Goal: Complete application form

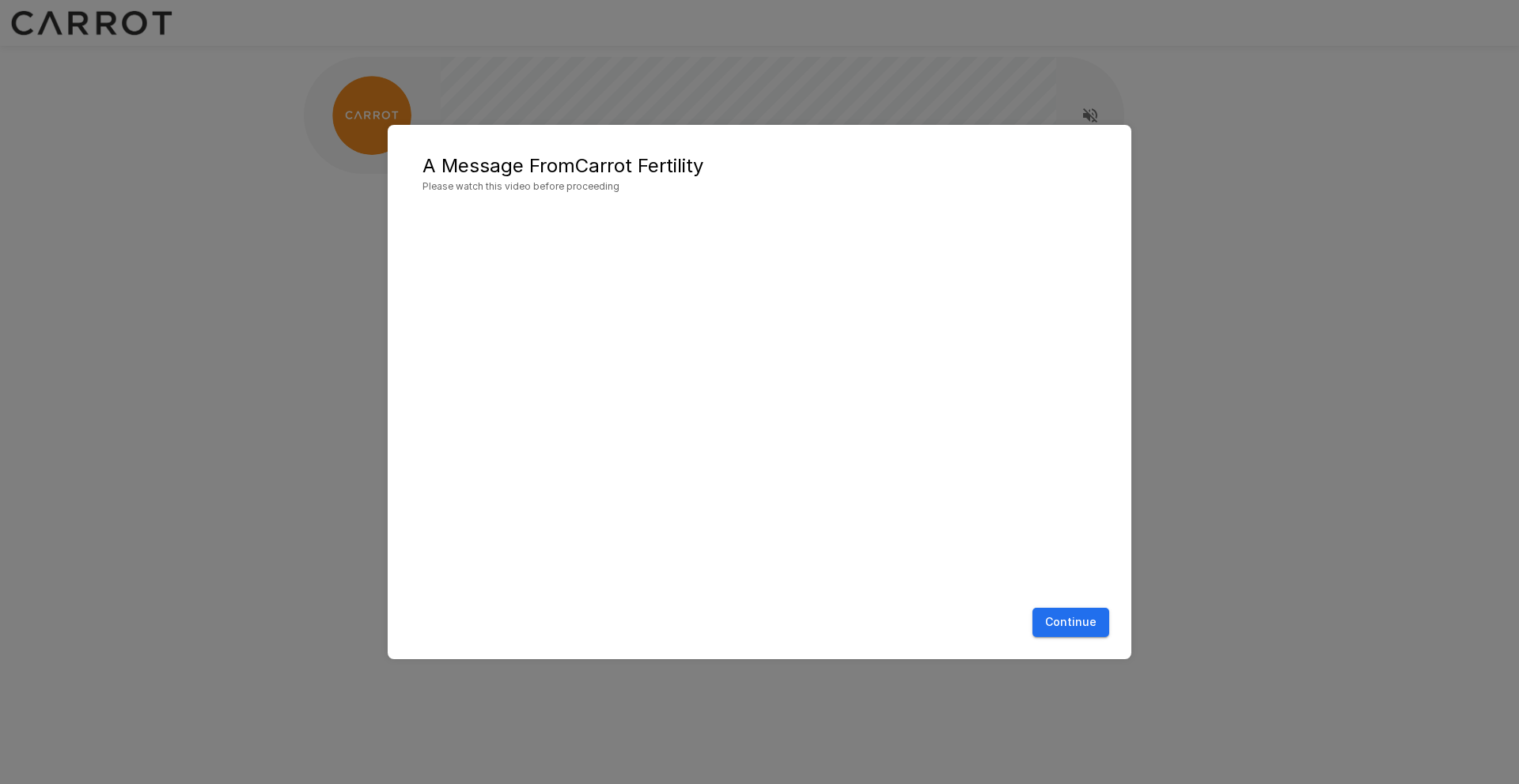
click at [1082, 627] on button "Continue" at bounding box center [1071, 622] width 77 height 30
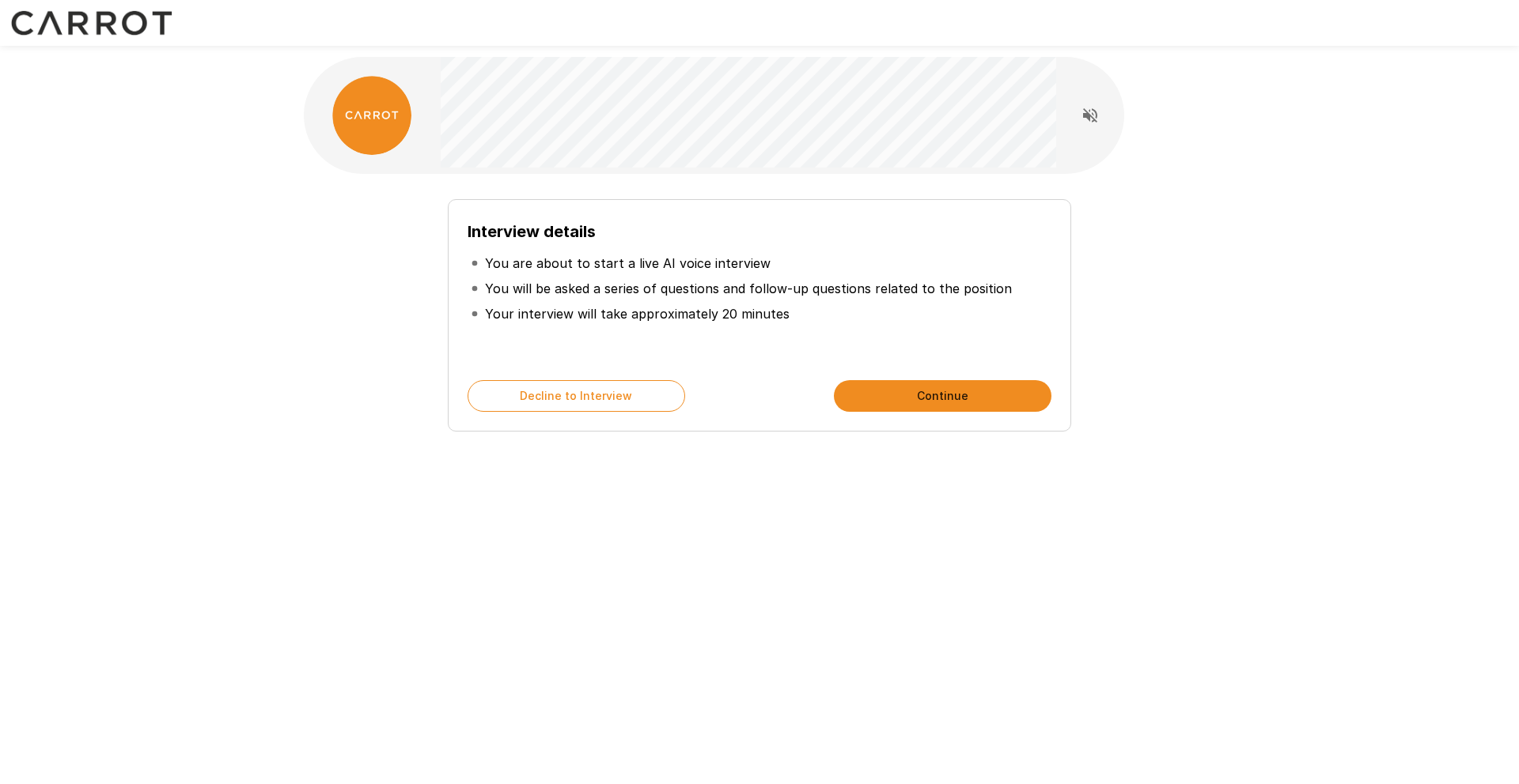
click at [930, 398] on button "Continue" at bounding box center [942, 396] width 217 height 31
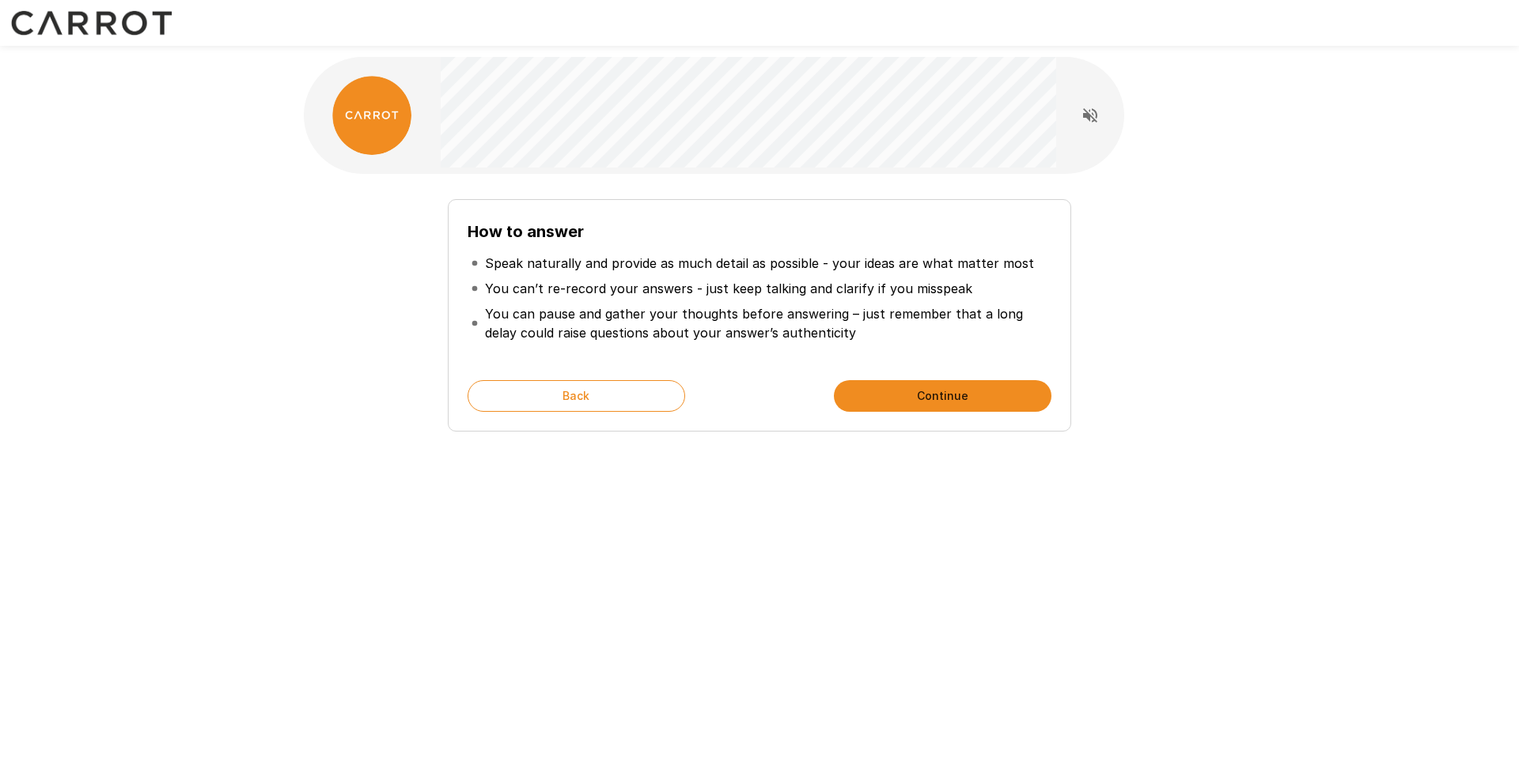
click at [942, 400] on button "Continue" at bounding box center [942, 396] width 217 height 31
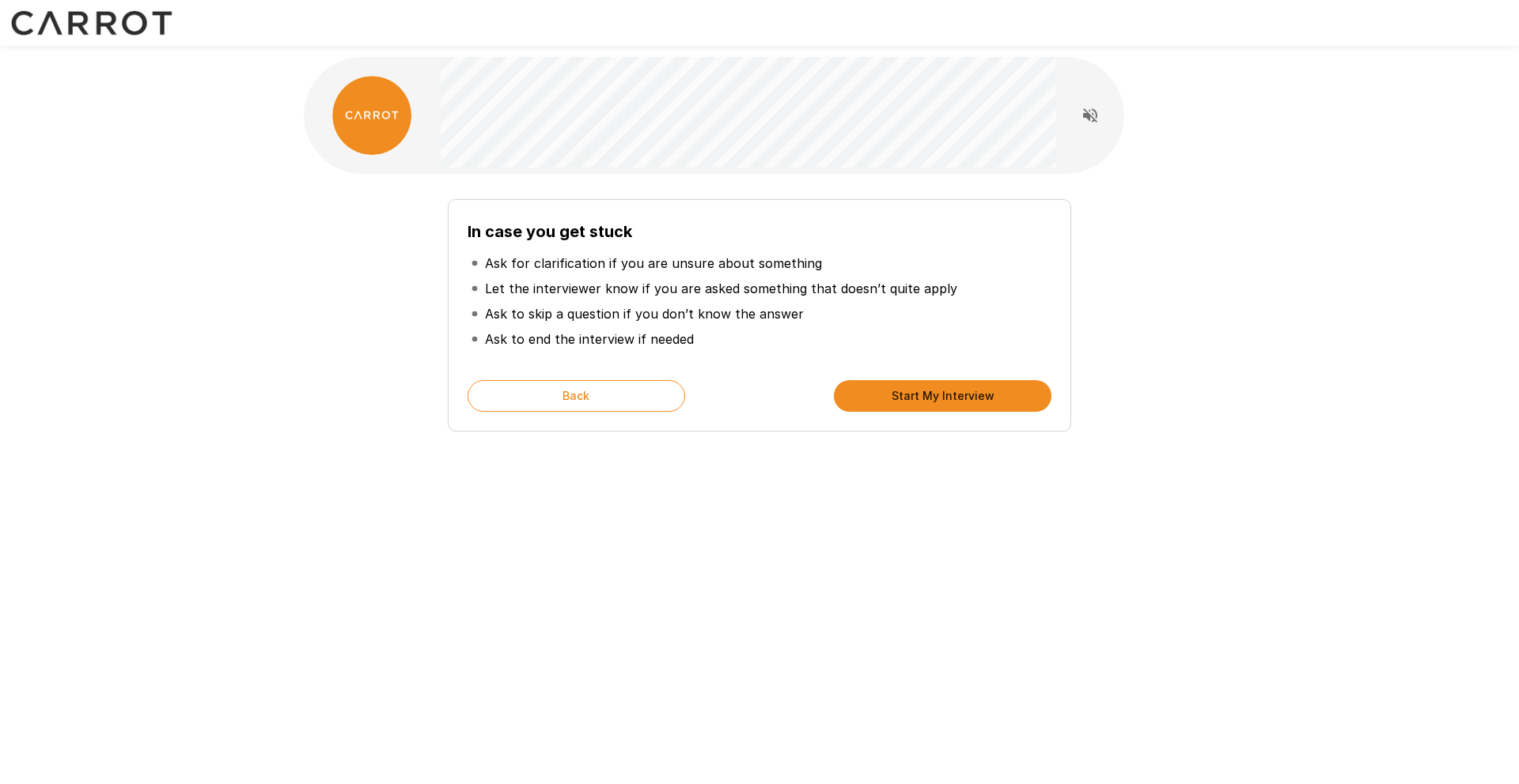
click at [942, 400] on button "Start My Interview" at bounding box center [942, 396] width 217 height 31
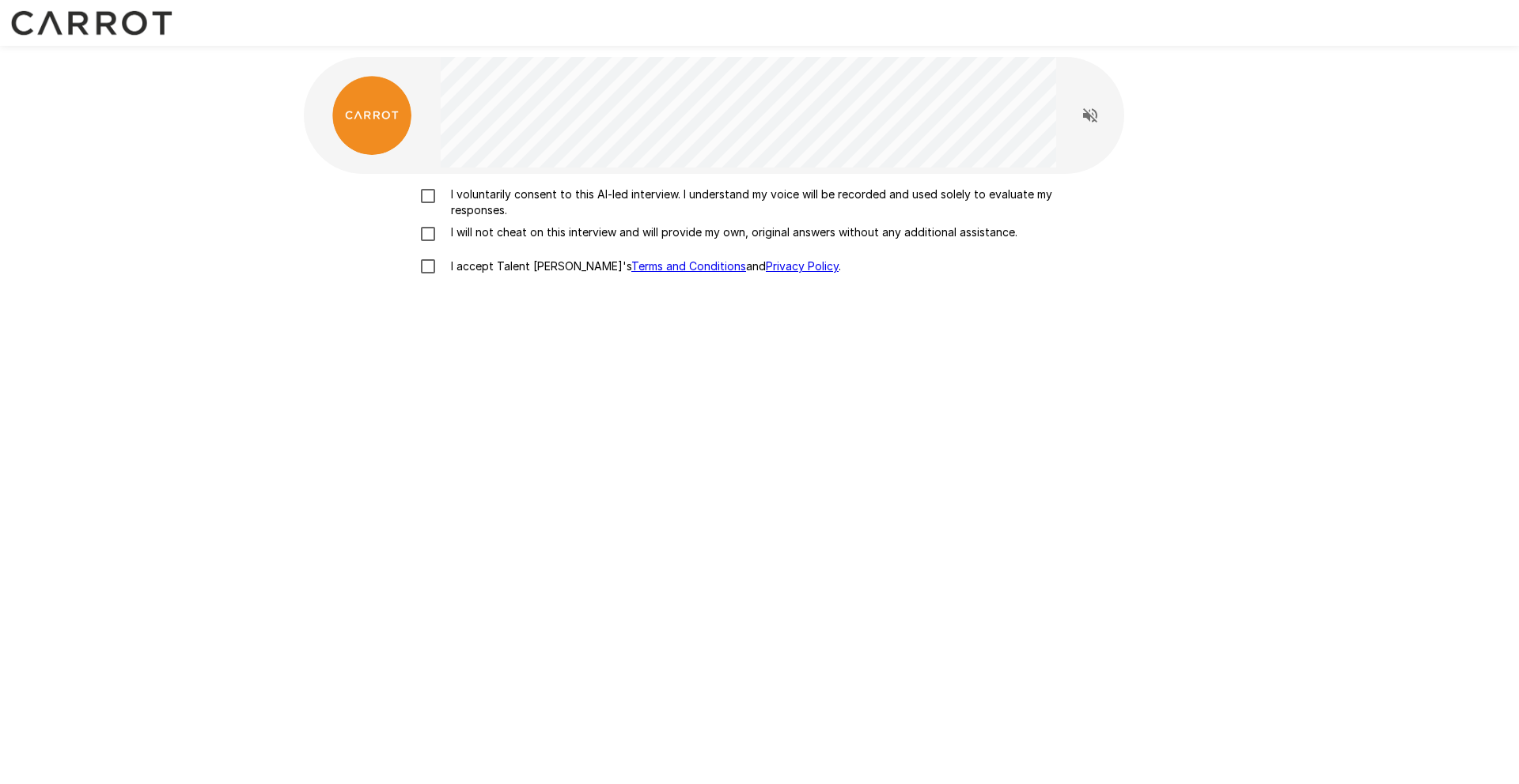
click at [499, 203] on p "I voluntarily consent to this AI-led interview. I understand my voice will be r…" at bounding box center [776, 203] width 663 height 31
click at [496, 231] on p "I will not cheat on this interview and will provide my own, original answers wi…" at bounding box center [731, 232] width 573 height 16
click at [483, 265] on p "I accept Talent Llama's Terms and Conditions and Privacy Policy ." at bounding box center [643, 266] width 397 height 16
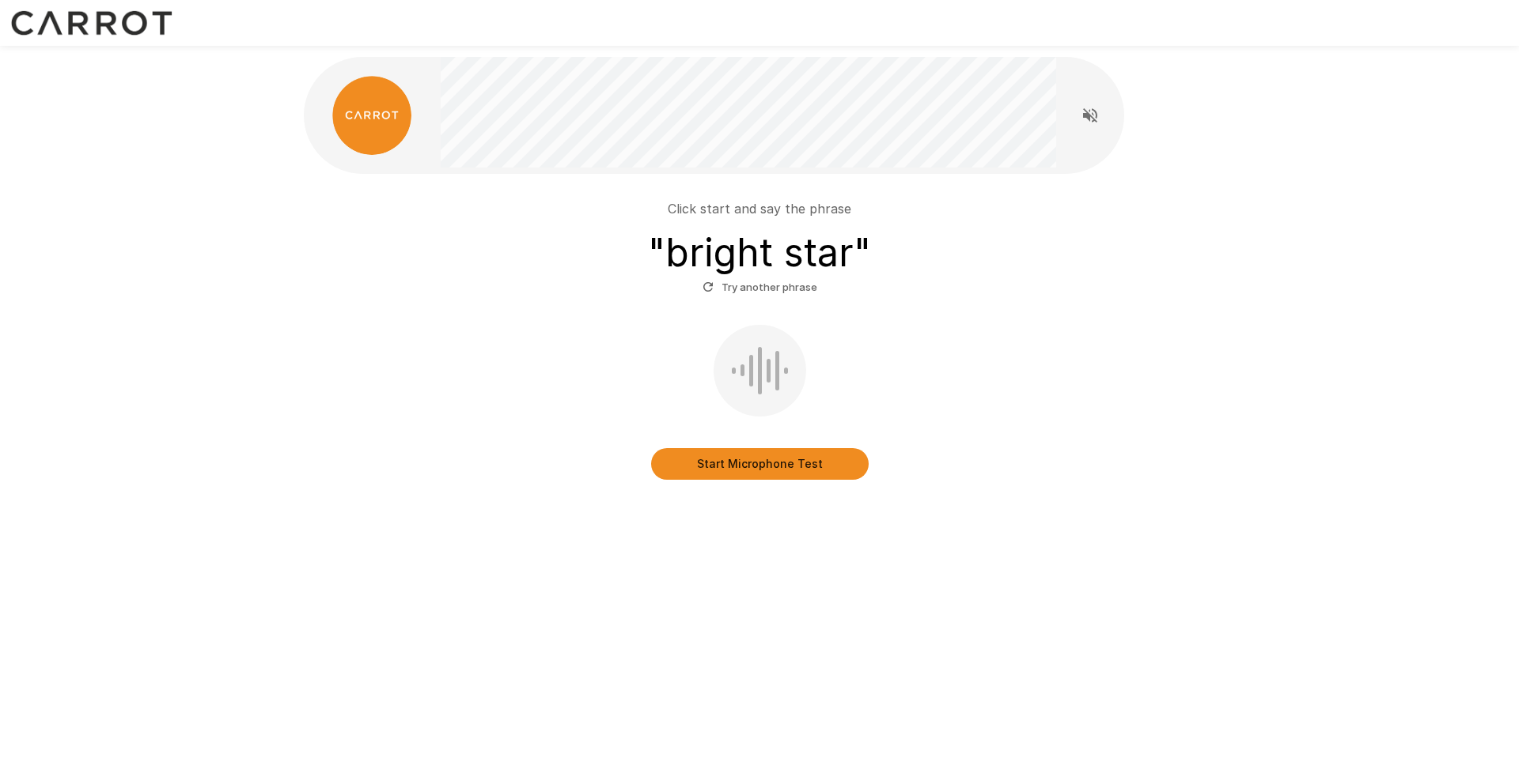
click at [755, 474] on button "Start Microphone Test" at bounding box center [759, 464] width 217 height 31
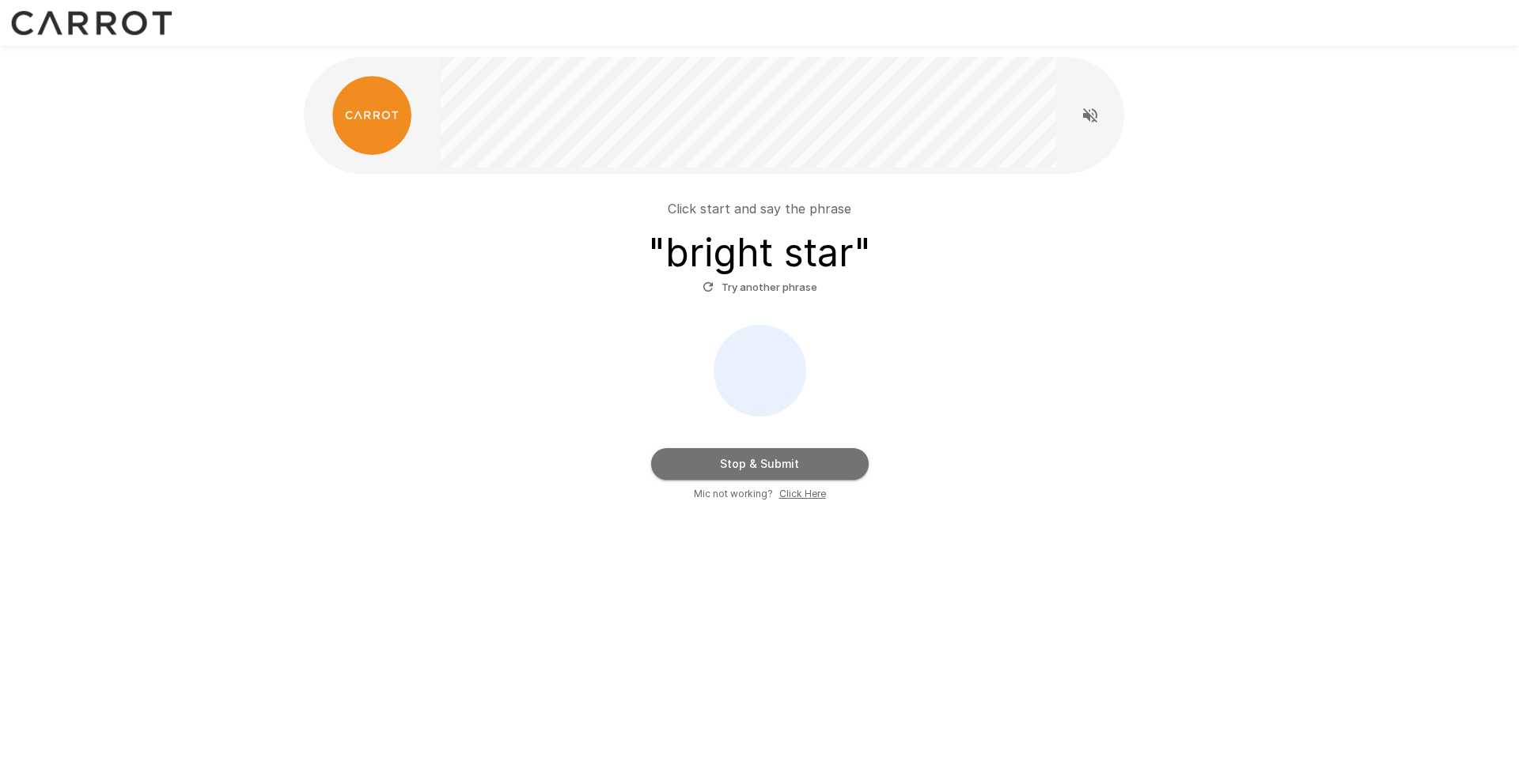
click at [742, 472] on button "Stop & Submit" at bounding box center [759, 464] width 217 height 31
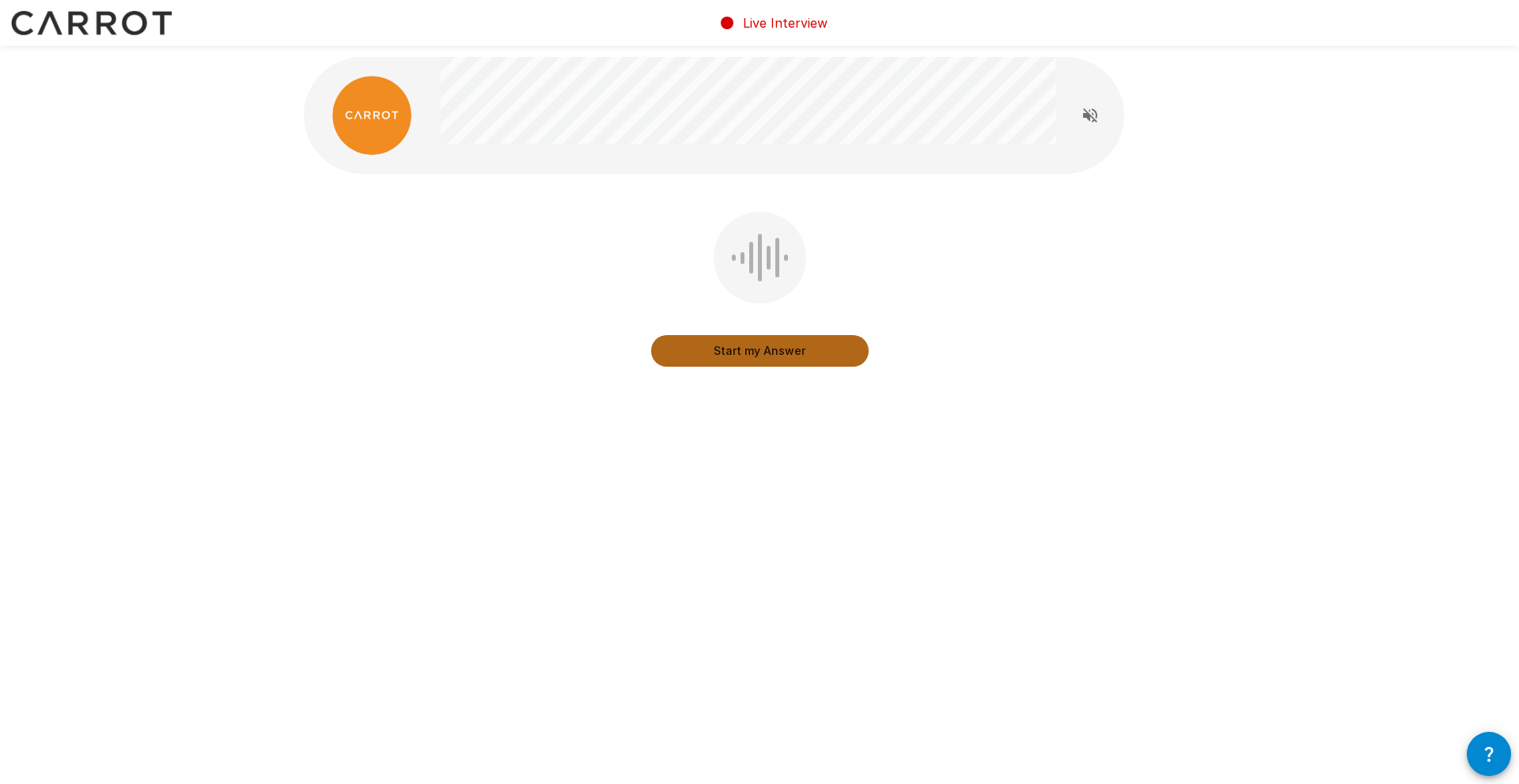
click at [764, 356] on button "Start my Answer" at bounding box center [759, 351] width 217 height 31
click at [760, 362] on button "Start my Answer" at bounding box center [759, 351] width 217 height 31
click at [758, 361] on button "Stop & Submit" at bounding box center [759, 351] width 217 height 31
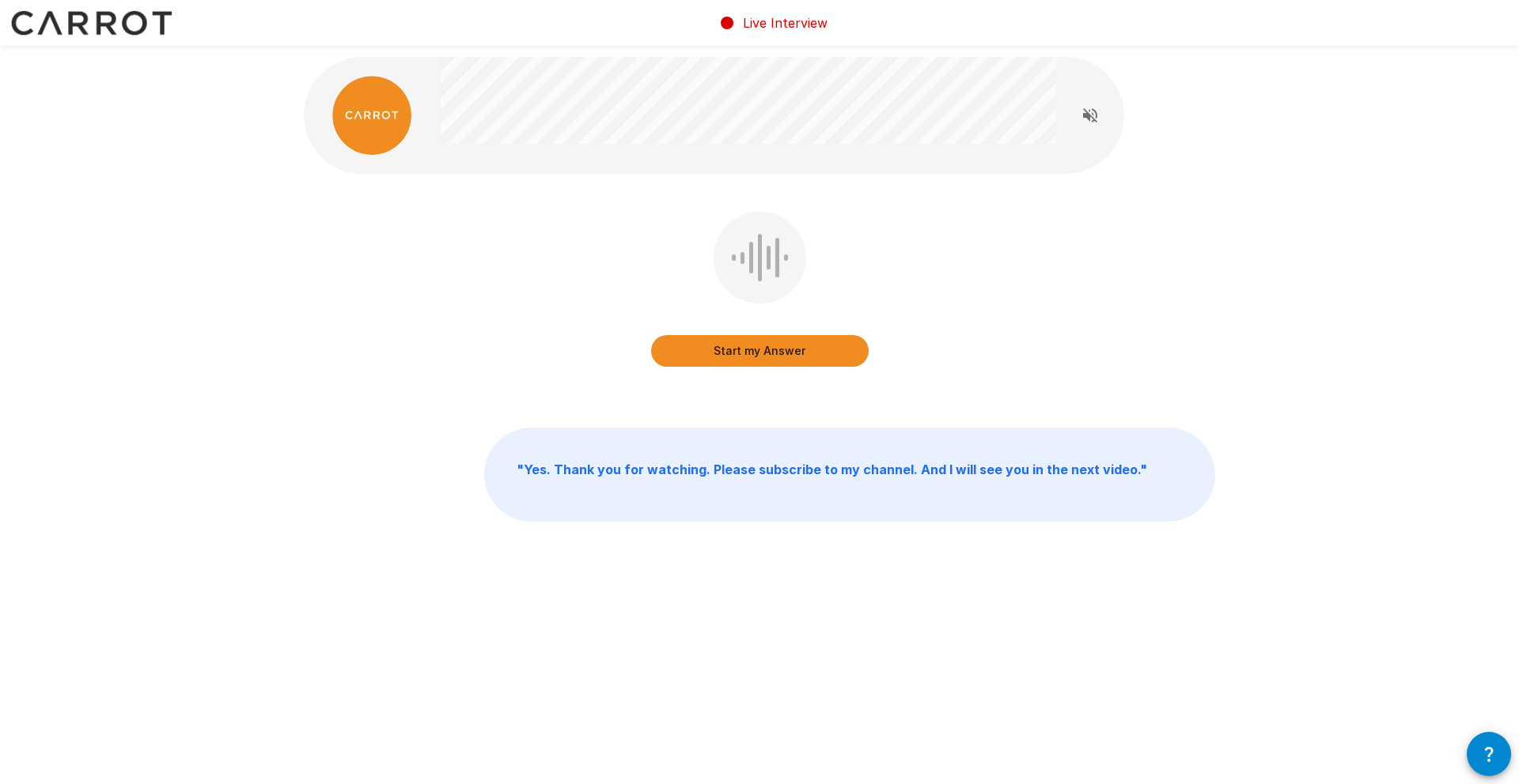
click at [756, 354] on button "Start my Answer" at bounding box center [759, 351] width 217 height 31
click at [756, 354] on button "Stop & Submit" at bounding box center [759, 351] width 217 height 31
click at [762, 361] on button "Start my Answer" at bounding box center [759, 351] width 217 height 31
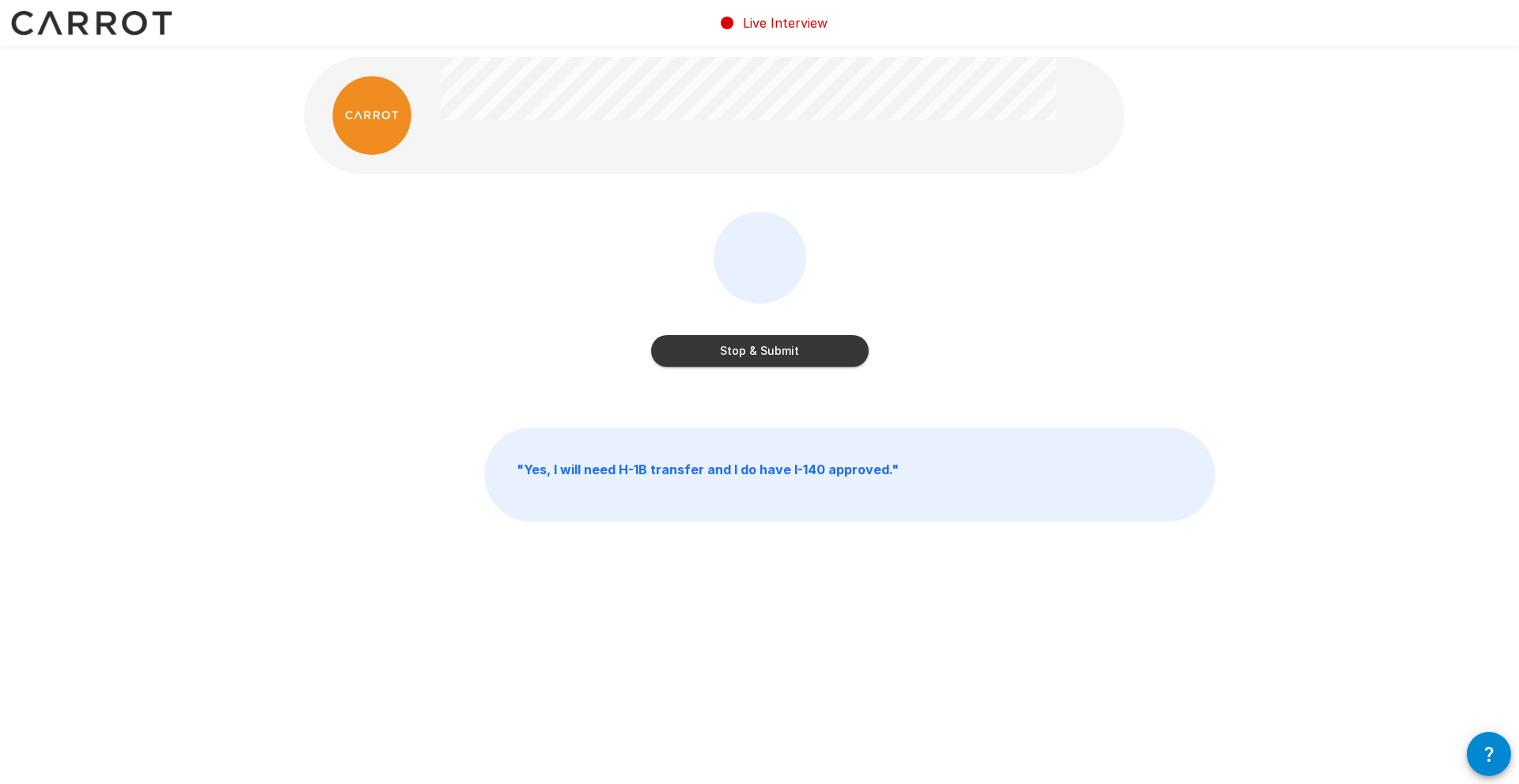
click at [762, 361] on button "Stop & Submit" at bounding box center [759, 351] width 217 height 31
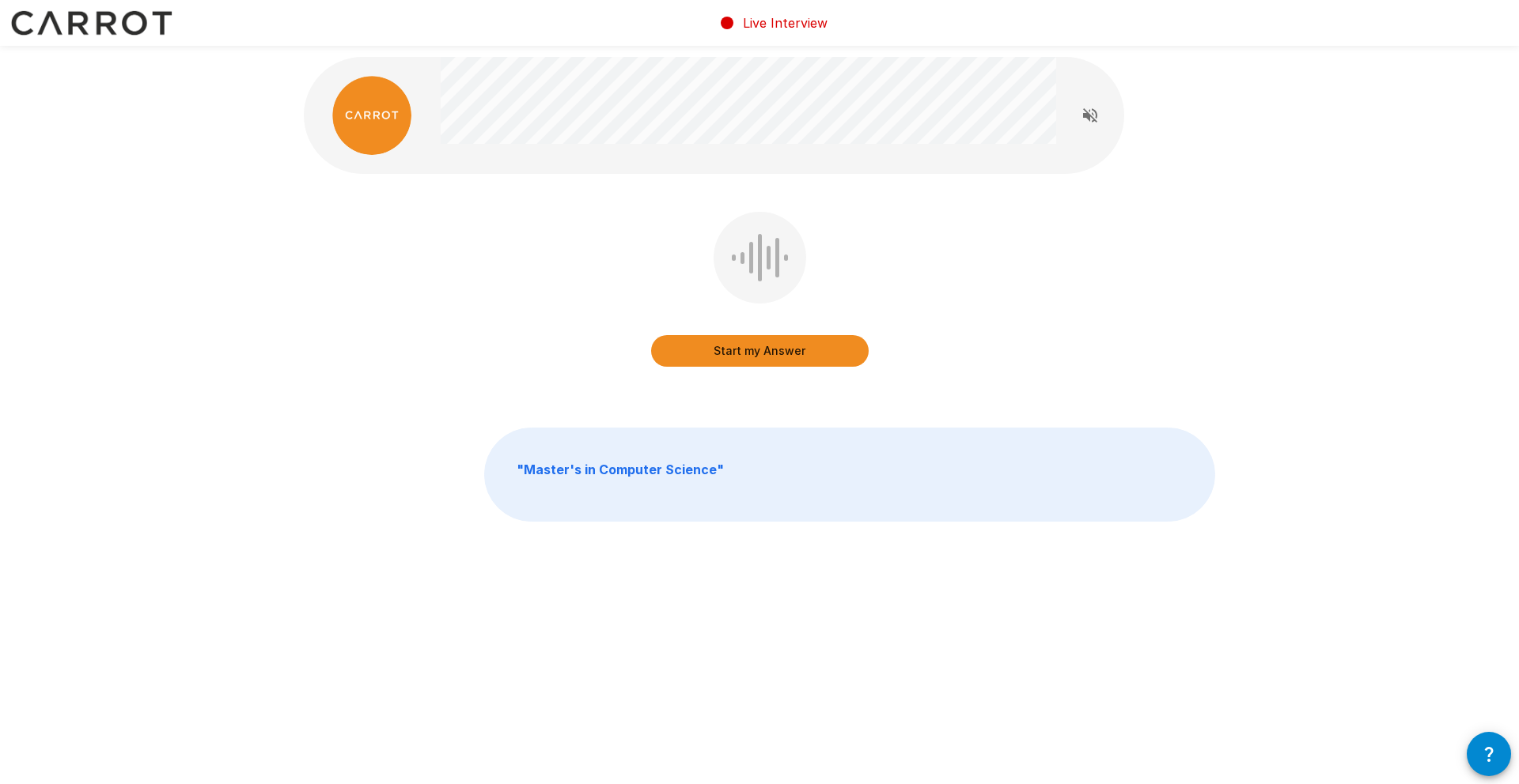
click at [763, 356] on button "Start my Answer" at bounding box center [759, 351] width 217 height 31
click at [763, 356] on button "Stop & Submit" at bounding box center [759, 351] width 217 height 31
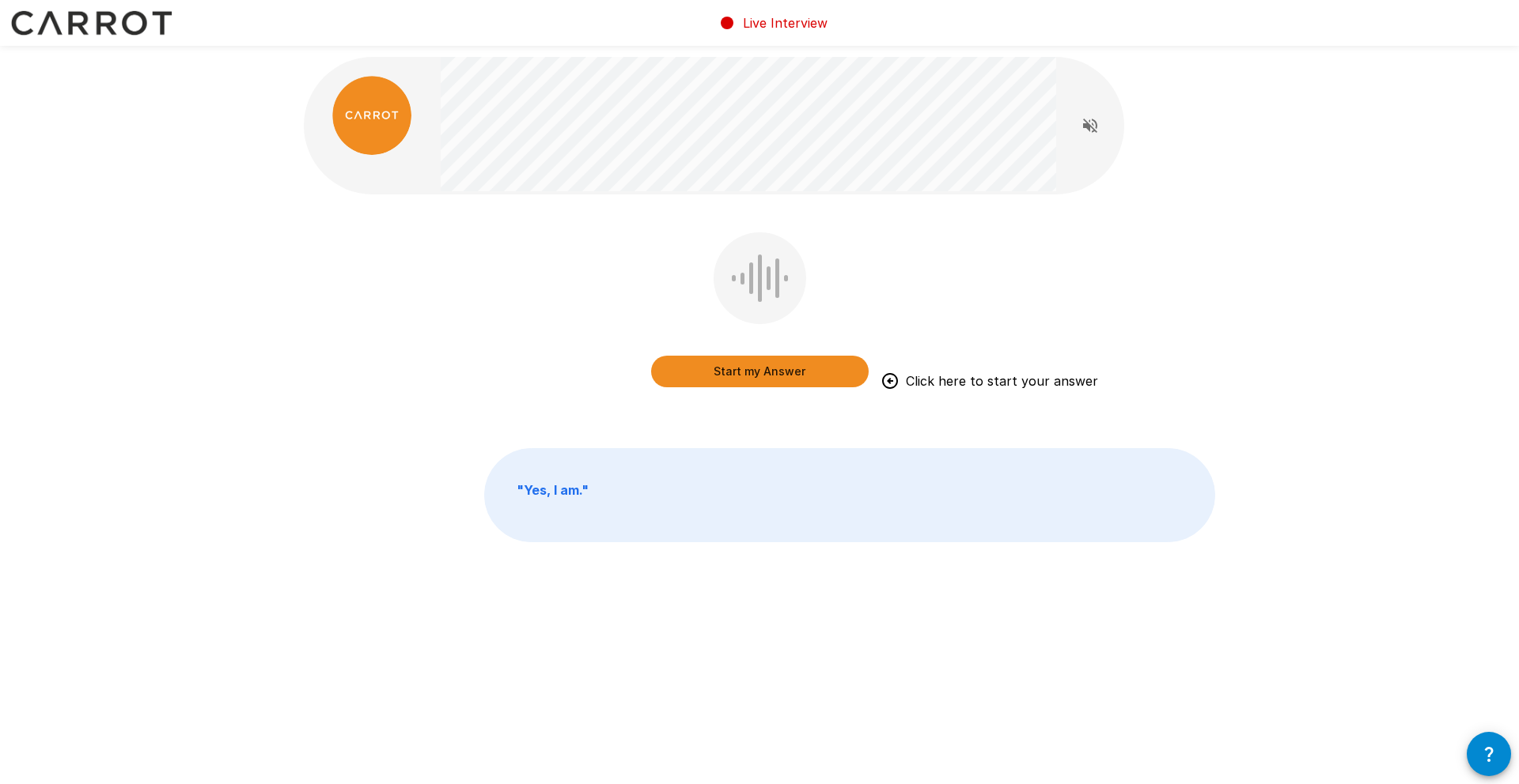
click at [775, 373] on button "Start my Answer" at bounding box center [759, 372] width 217 height 31
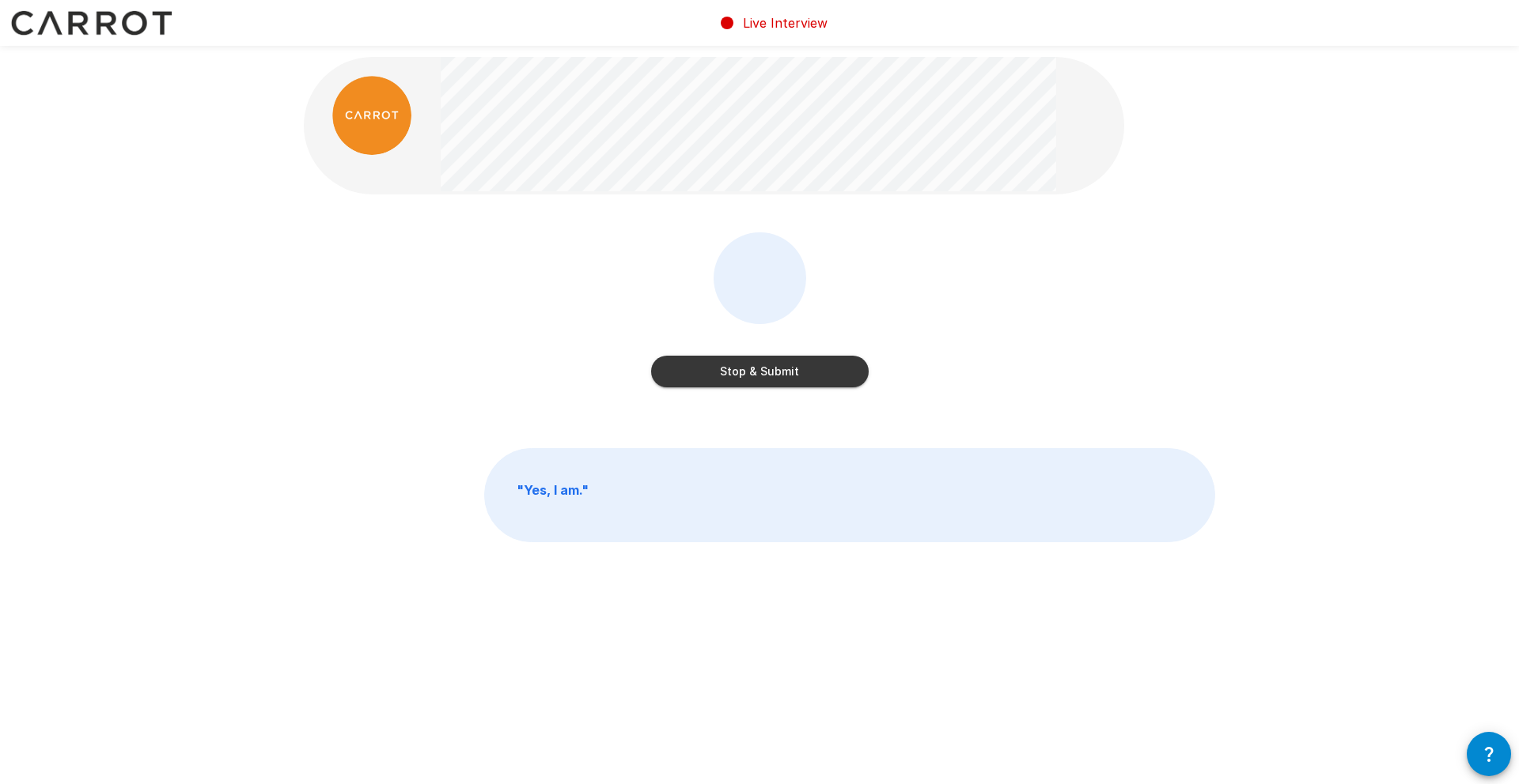
click at [766, 378] on button "Stop & Submit" at bounding box center [759, 372] width 217 height 31
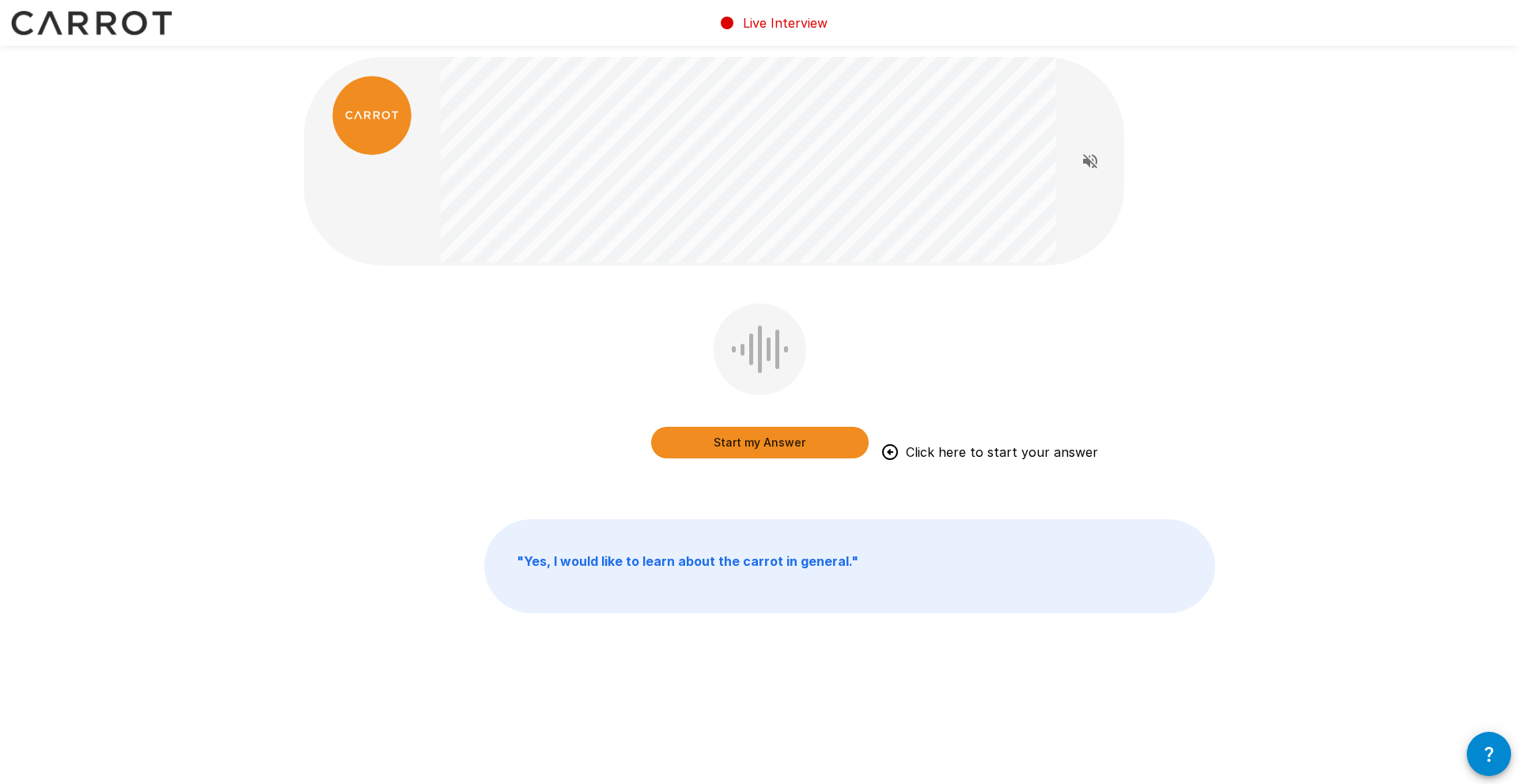
click at [775, 447] on button "Start my Answer" at bounding box center [759, 443] width 217 height 31
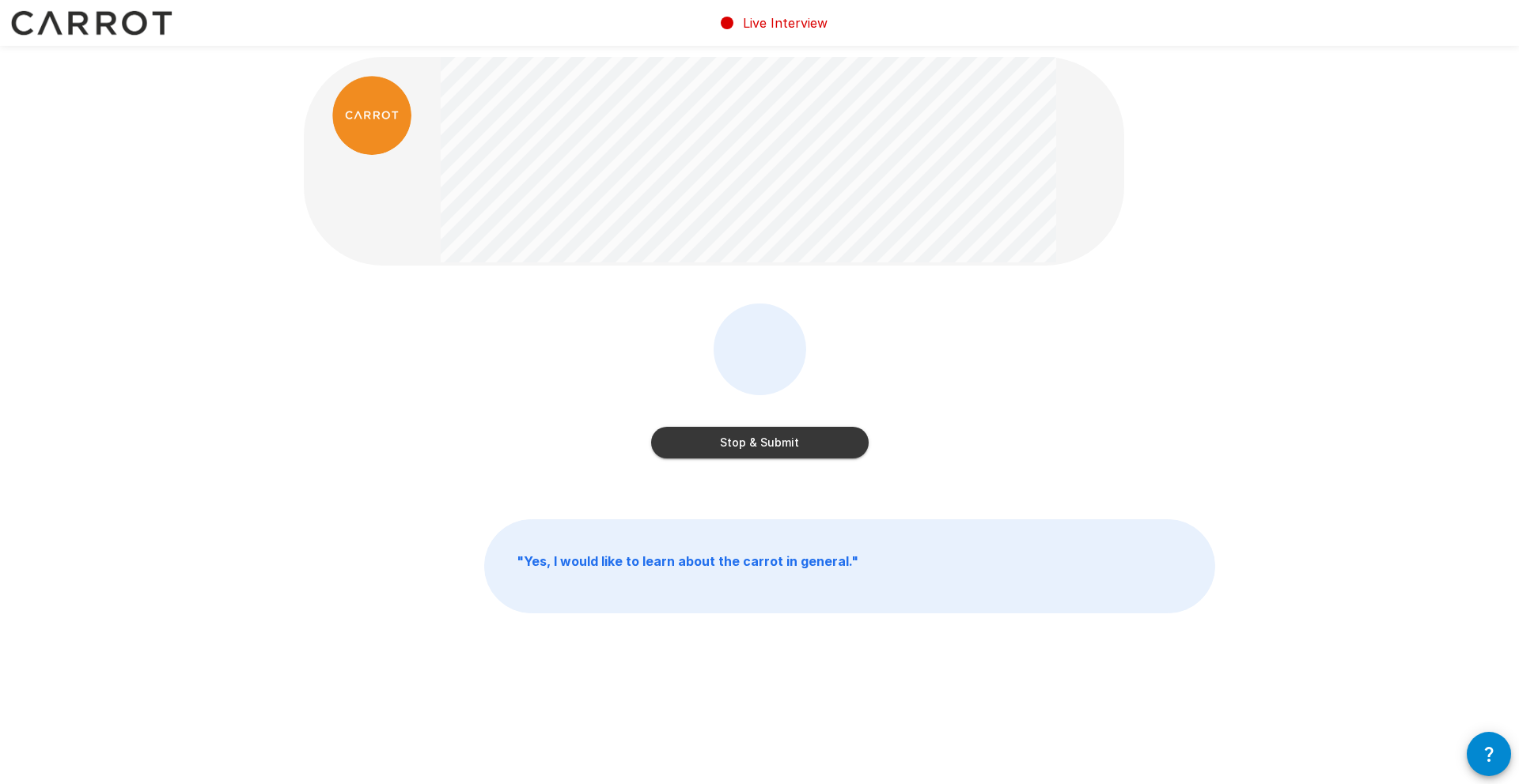
click at [775, 447] on button "Stop & Submit" at bounding box center [759, 443] width 217 height 31
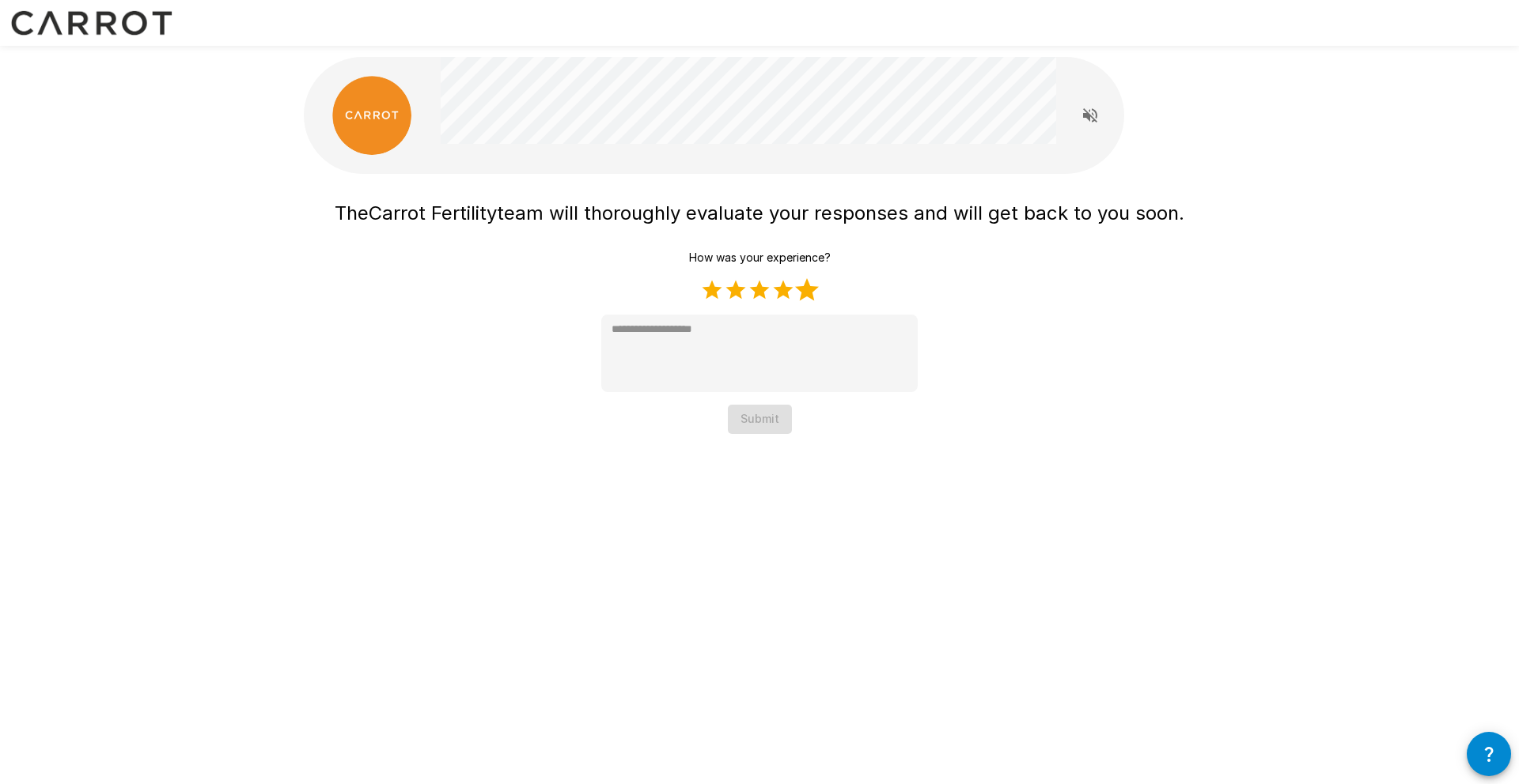
click at [805, 293] on label "5 Stars" at bounding box center [806, 290] width 24 height 24
type textarea "*"
click at [770, 422] on button "Submit" at bounding box center [759, 420] width 64 height 30
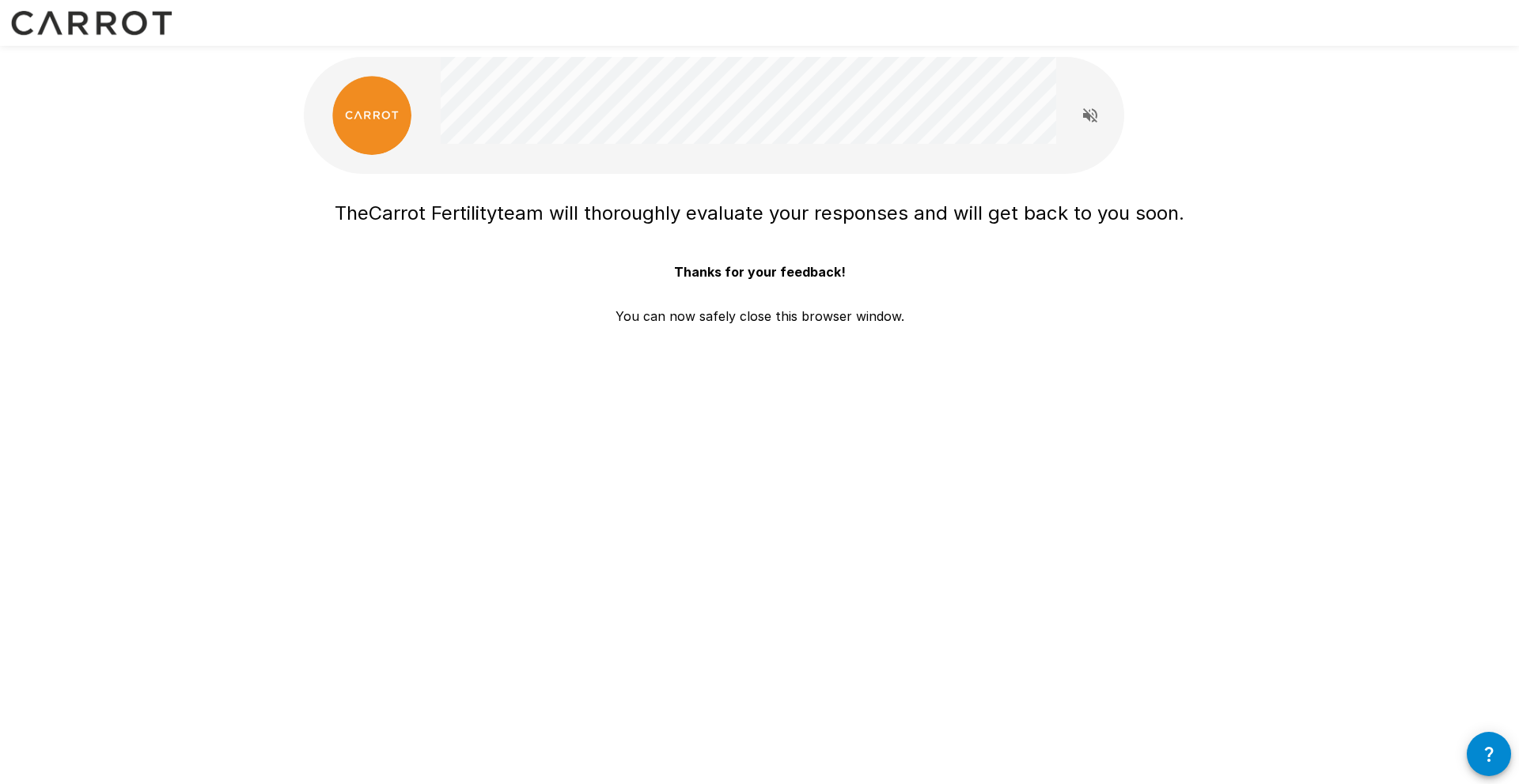
click at [430, 141] on div at bounding box center [372, 115] width 137 height 79
